Goal: Task Accomplishment & Management: Manage account settings

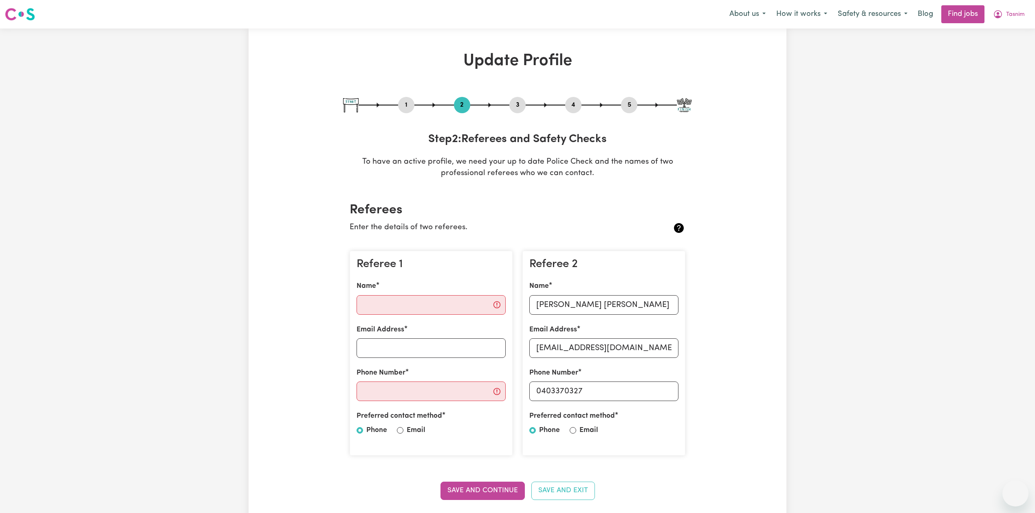
click at [1008, 8] on button "Tasnim" at bounding box center [1009, 14] width 42 height 17
click at [1007, 61] on link "Logout" at bounding box center [997, 62] width 64 height 15
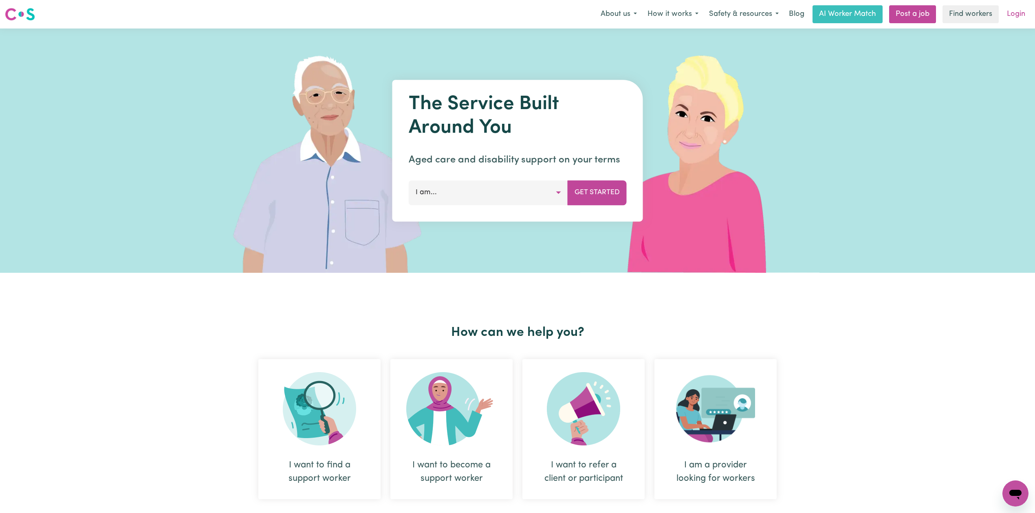
click at [1018, 20] on link "Login" at bounding box center [1016, 14] width 28 height 18
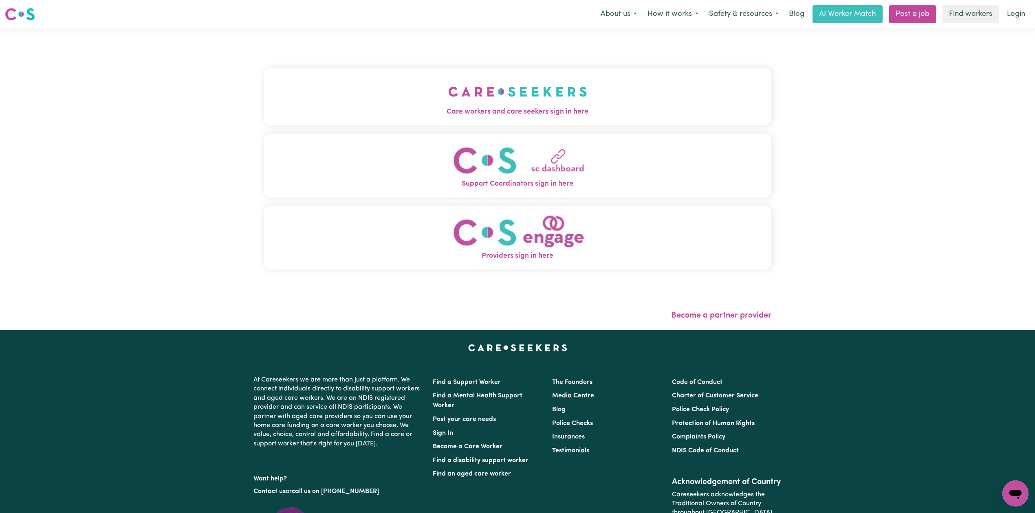
click at [436, 68] on button "Care workers and care seekers sign in here" at bounding box center [518, 96] width 508 height 57
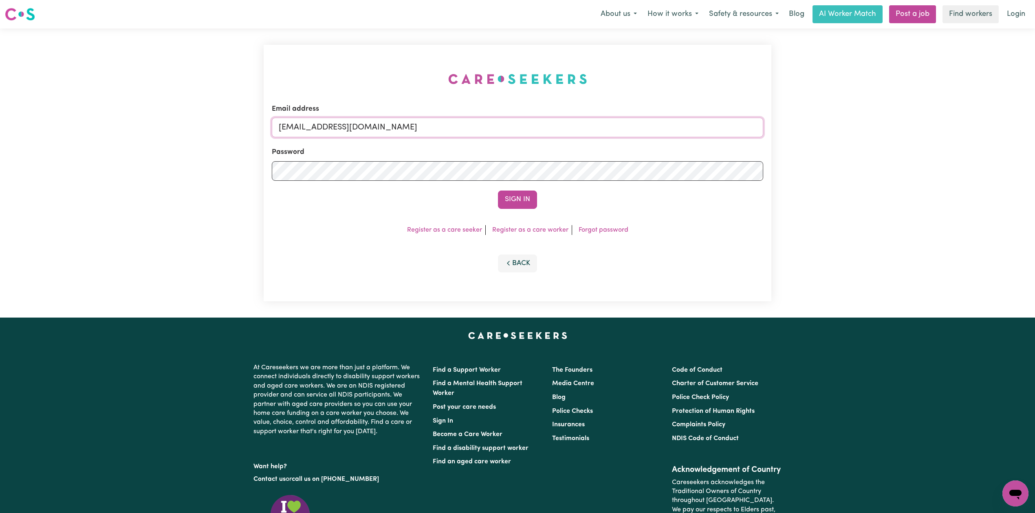
click at [383, 129] on input "[EMAIL_ADDRESS][DOMAIN_NAME]" at bounding box center [517, 128] width 491 height 20
drag, startPoint x: 322, startPoint y: 126, endPoint x: 500, endPoint y: 127, distance: 178.5
click at [500, 127] on input "Superuser~[EMAIL_ADDRESS][DOMAIN_NAME]" at bounding box center [517, 128] width 491 height 20
type input "Superuser~[EMAIL_ADDRESS][DOMAIN_NAME]"
click at [498, 199] on button "Sign In" at bounding box center [517, 200] width 39 height 18
